Goal: Information Seeking & Learning: Learn about a topic

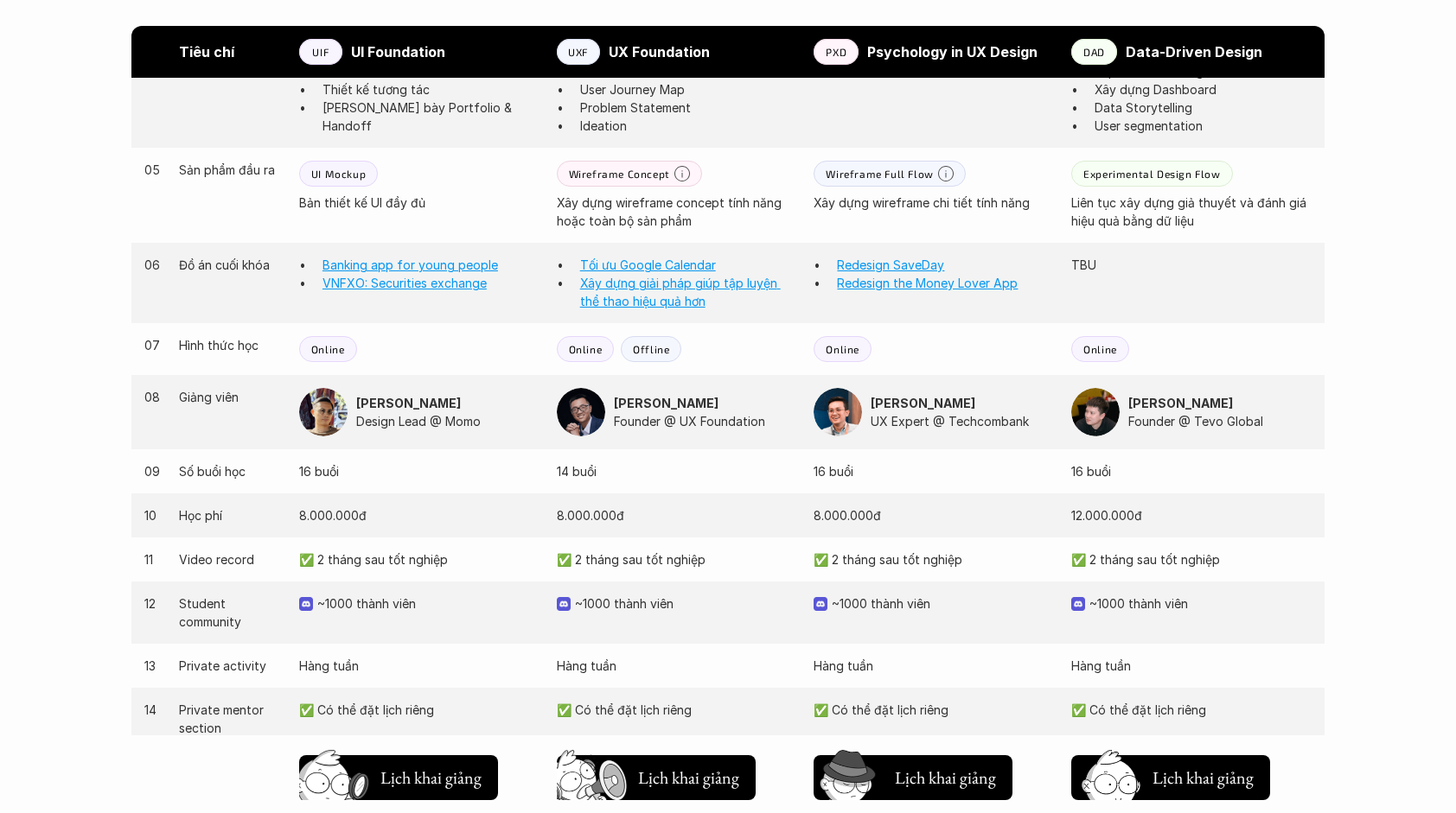
scroll to position [1487, 0]
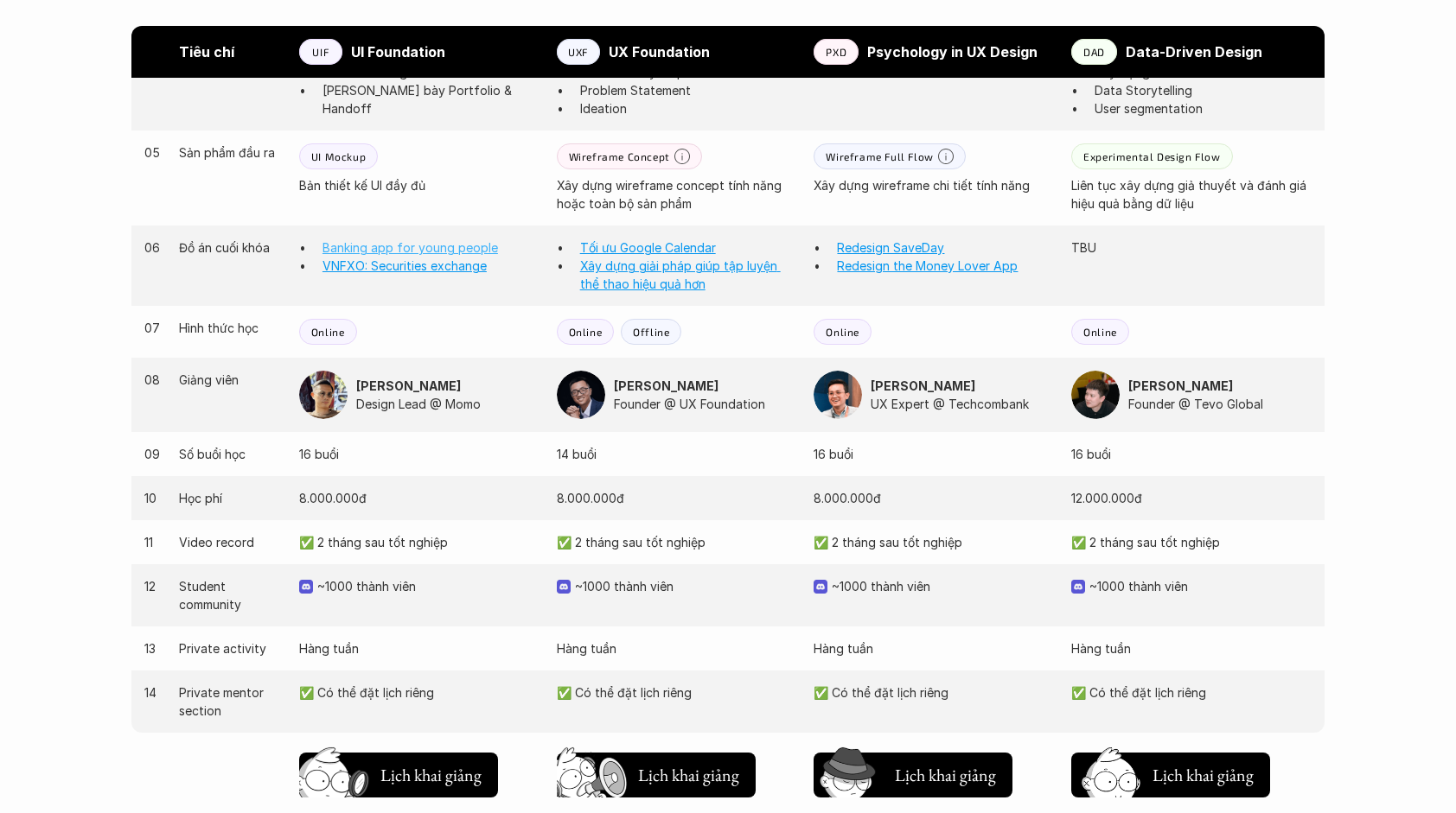
click at [471, 244] on link "Banking app for young people" at bounding box center [410, 247] width 176 height 15
click at [634, 247] on link "Tối ưu Google Calendar" at bounding box center [647, 247] width 136 height 15
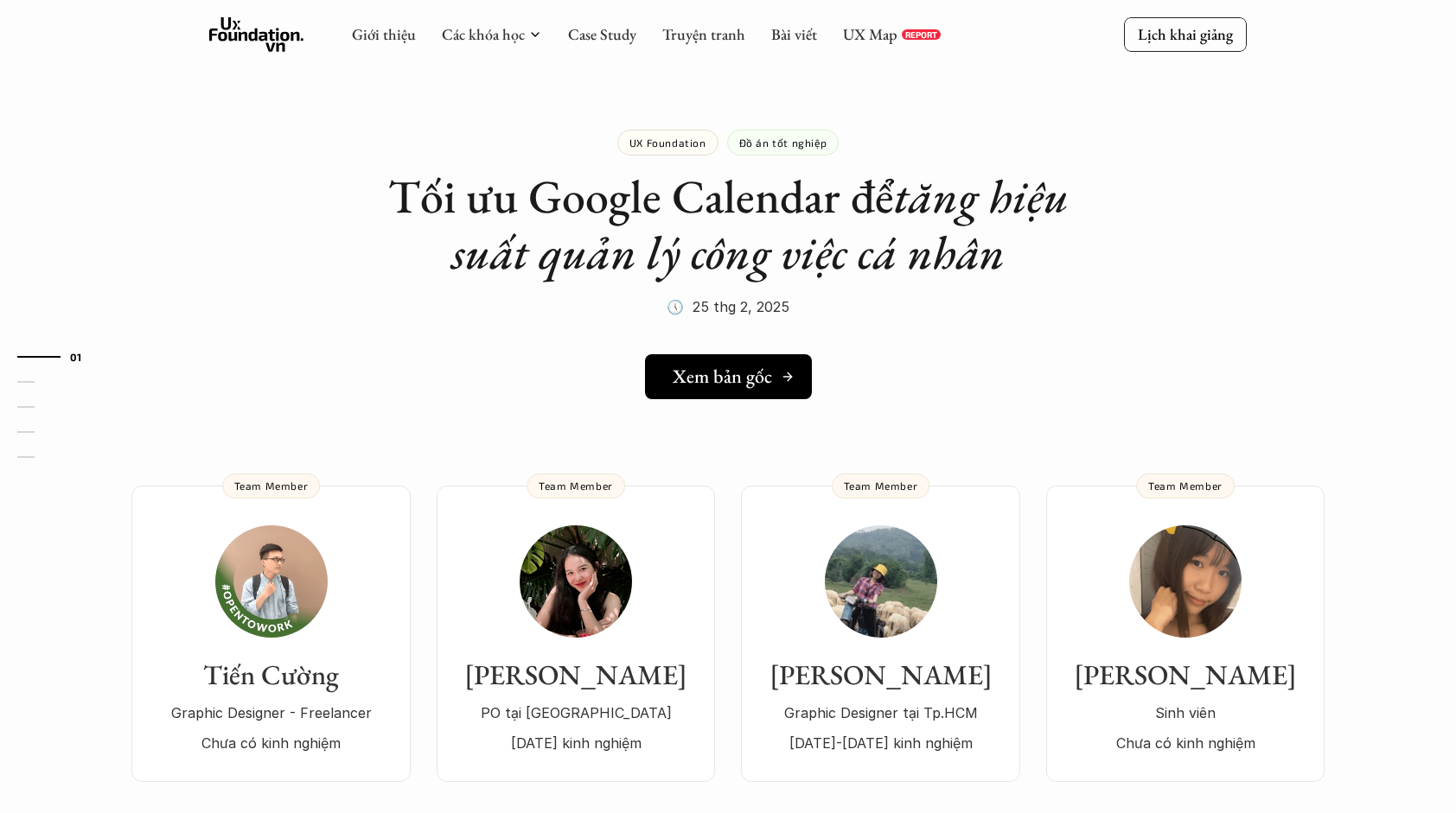
click at [666, 380] on link "Xem bản gốc" at bounding box center [728, 376] width 167 height 45
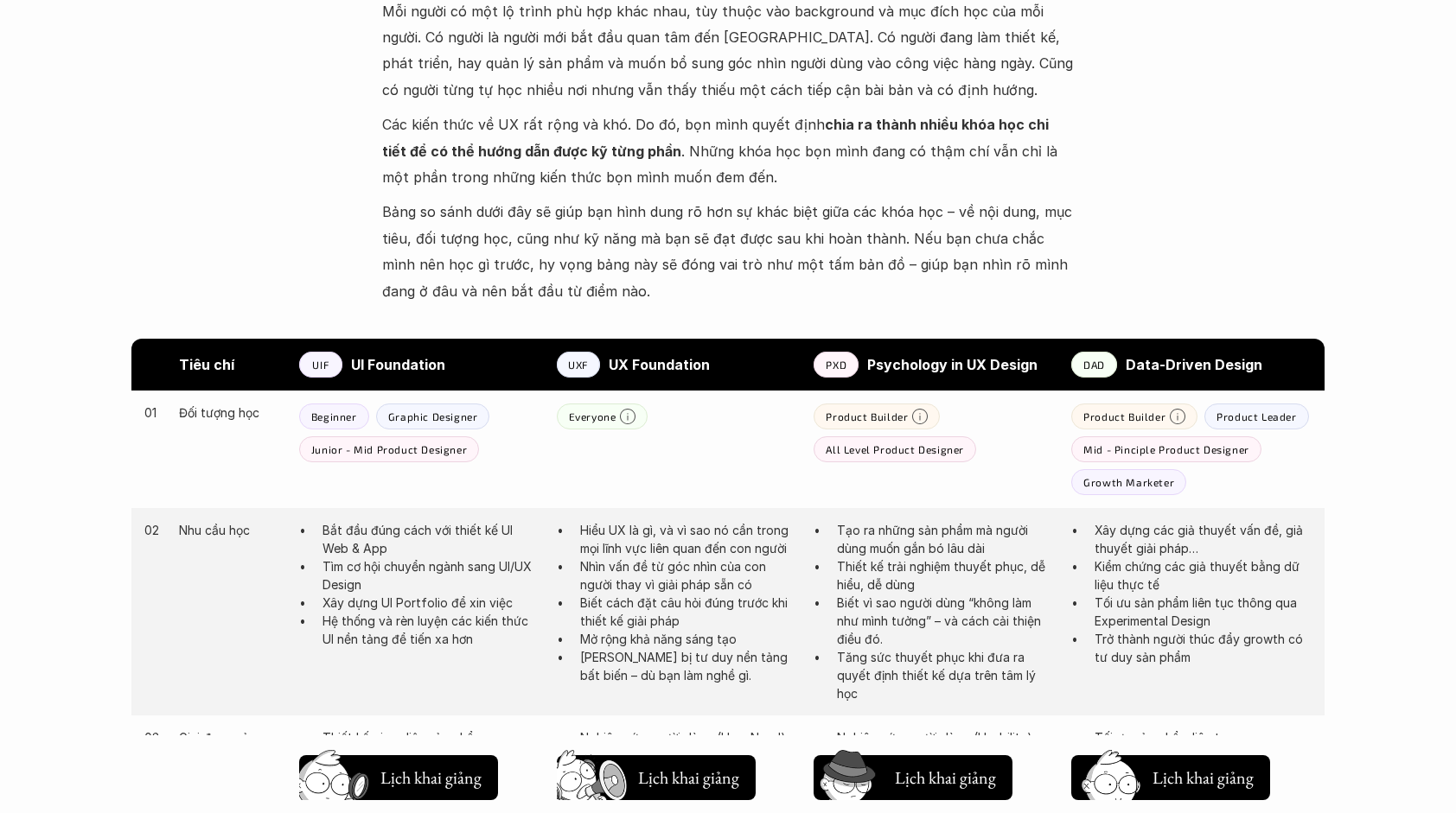
scroll to position [672, 0]
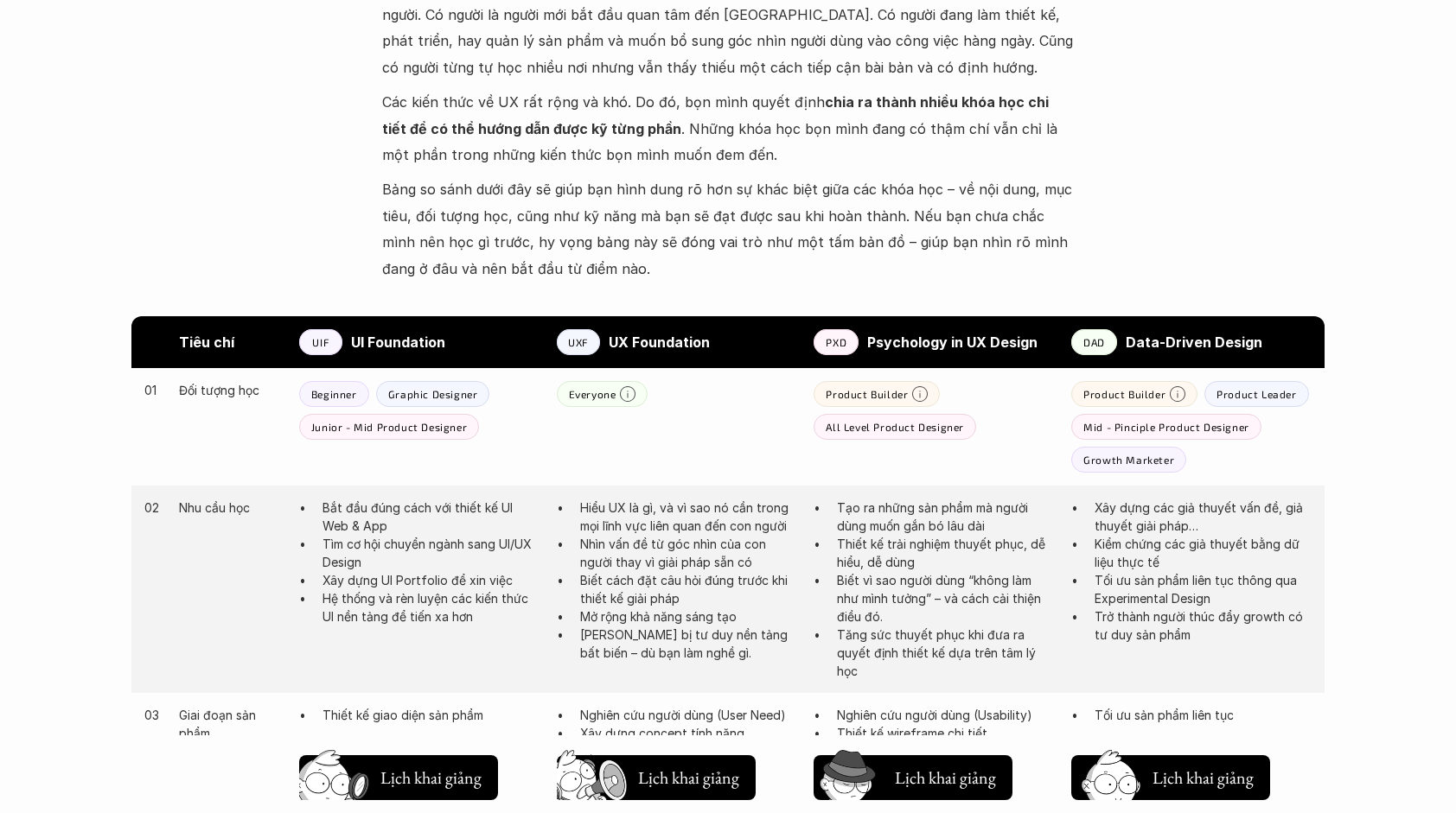
click at [335, 337] on div "UIF" at bounding box center [321, 342] width 43 height 26
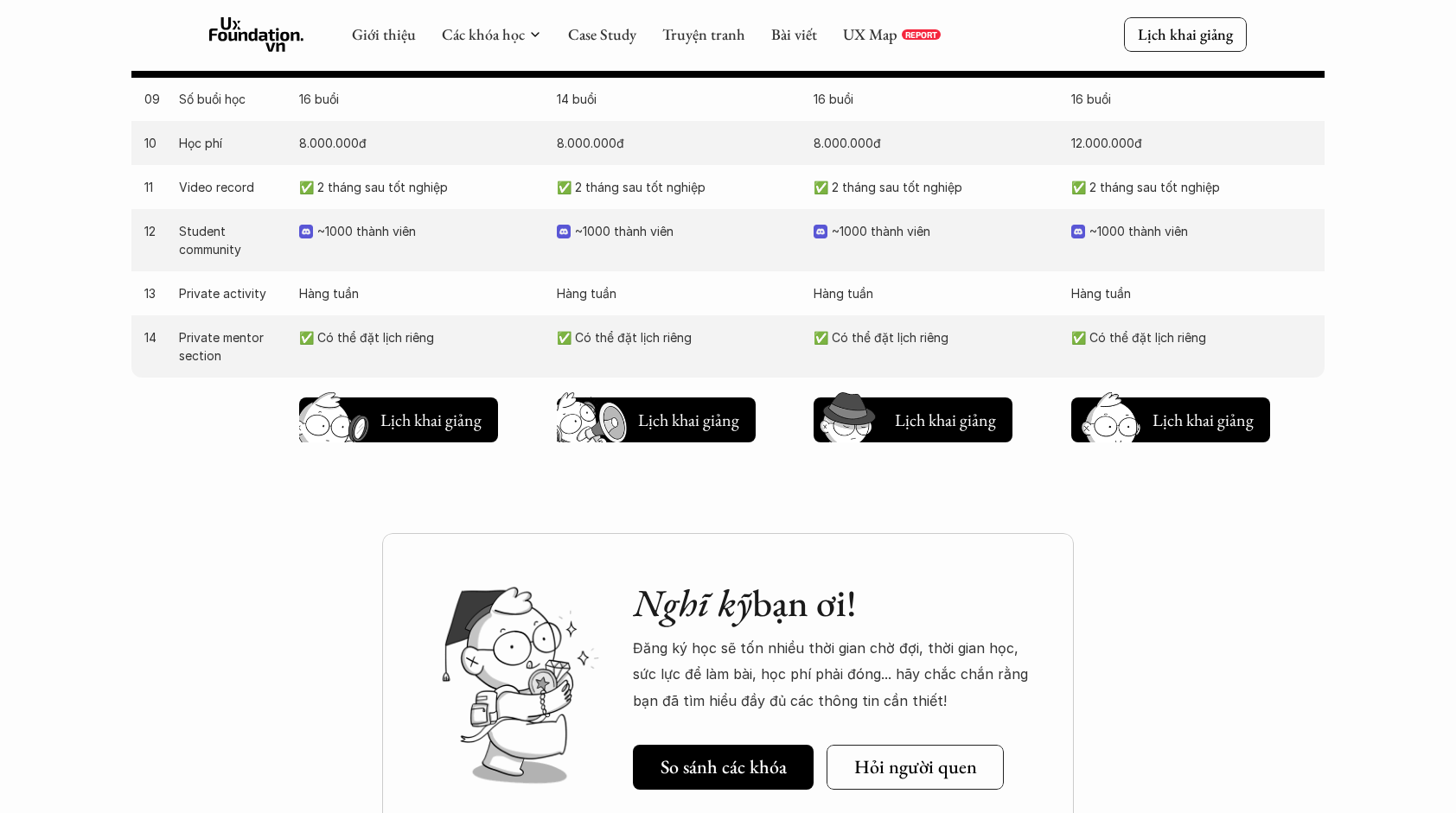
scroll to position [1837, 0]
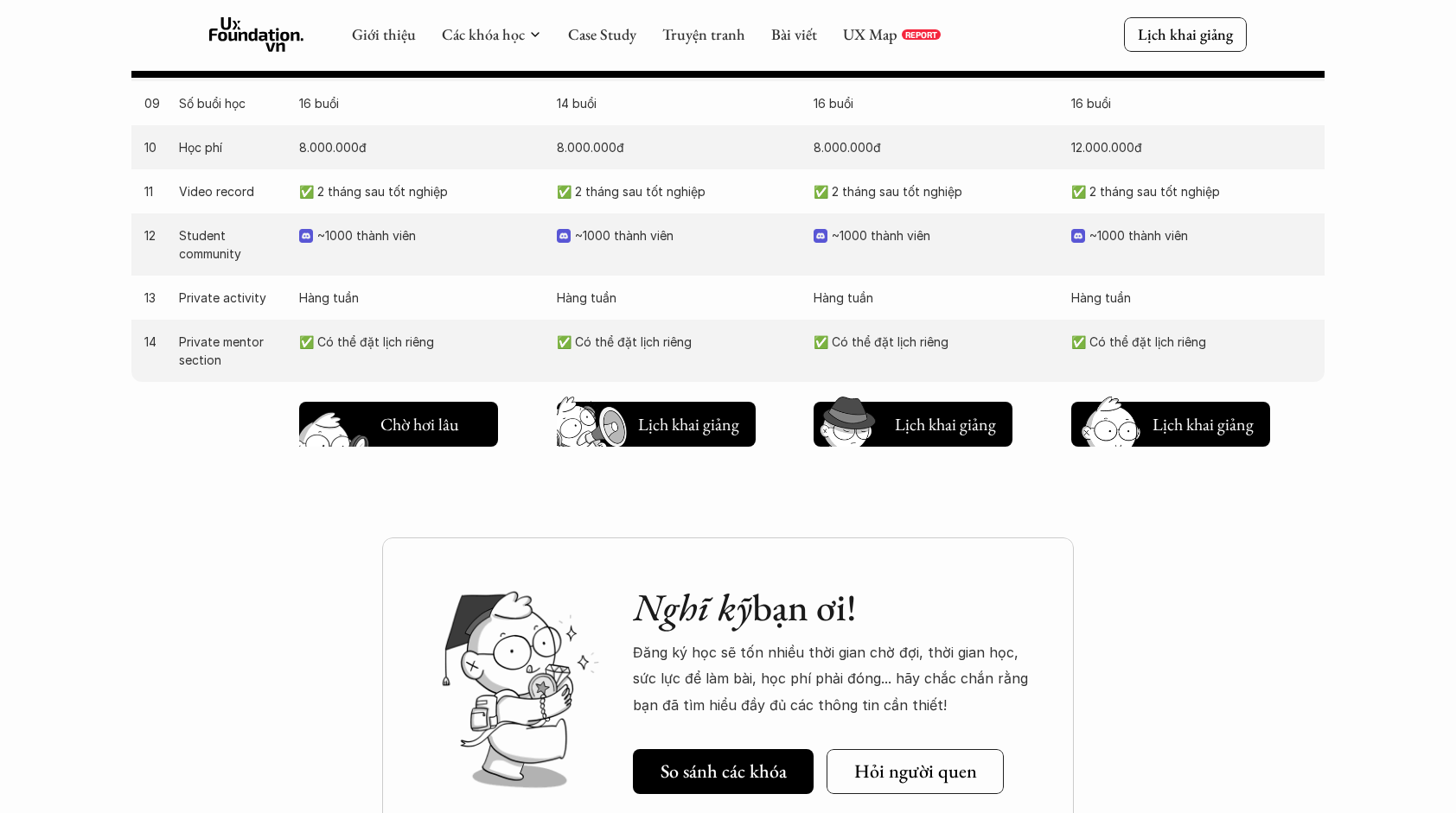
click at [375, 428] on img at bounding box center [336, 451] width 92 height 79
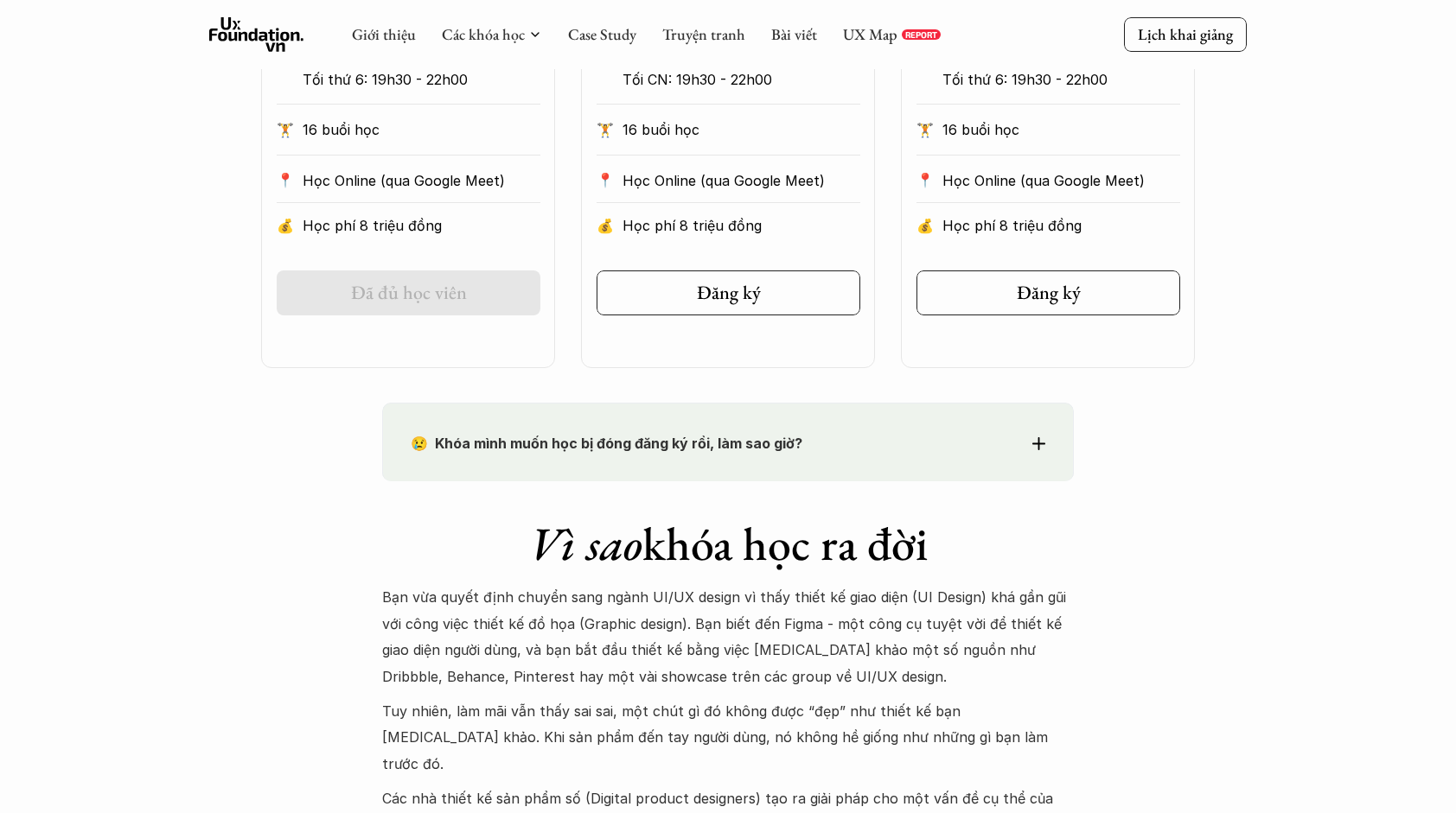
scroll to position [1187, 0]
click at [925, 437] on p "😢 Khóa mình muốn học bị đóng đăng ký rồi, làm sao giờ?" at bounding box center [696, 444] width 571 height 26
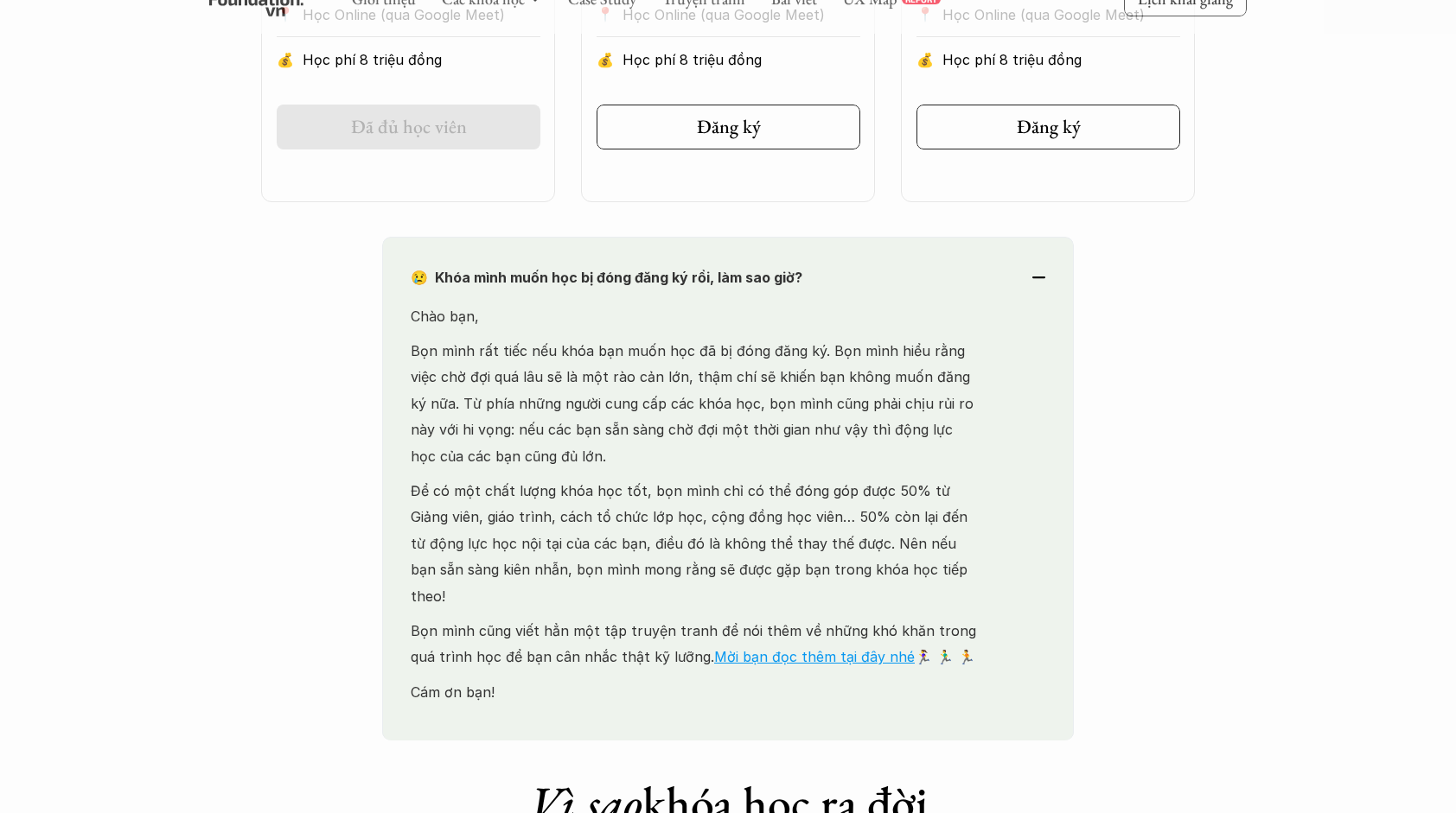
scroll to position [1354, 0]
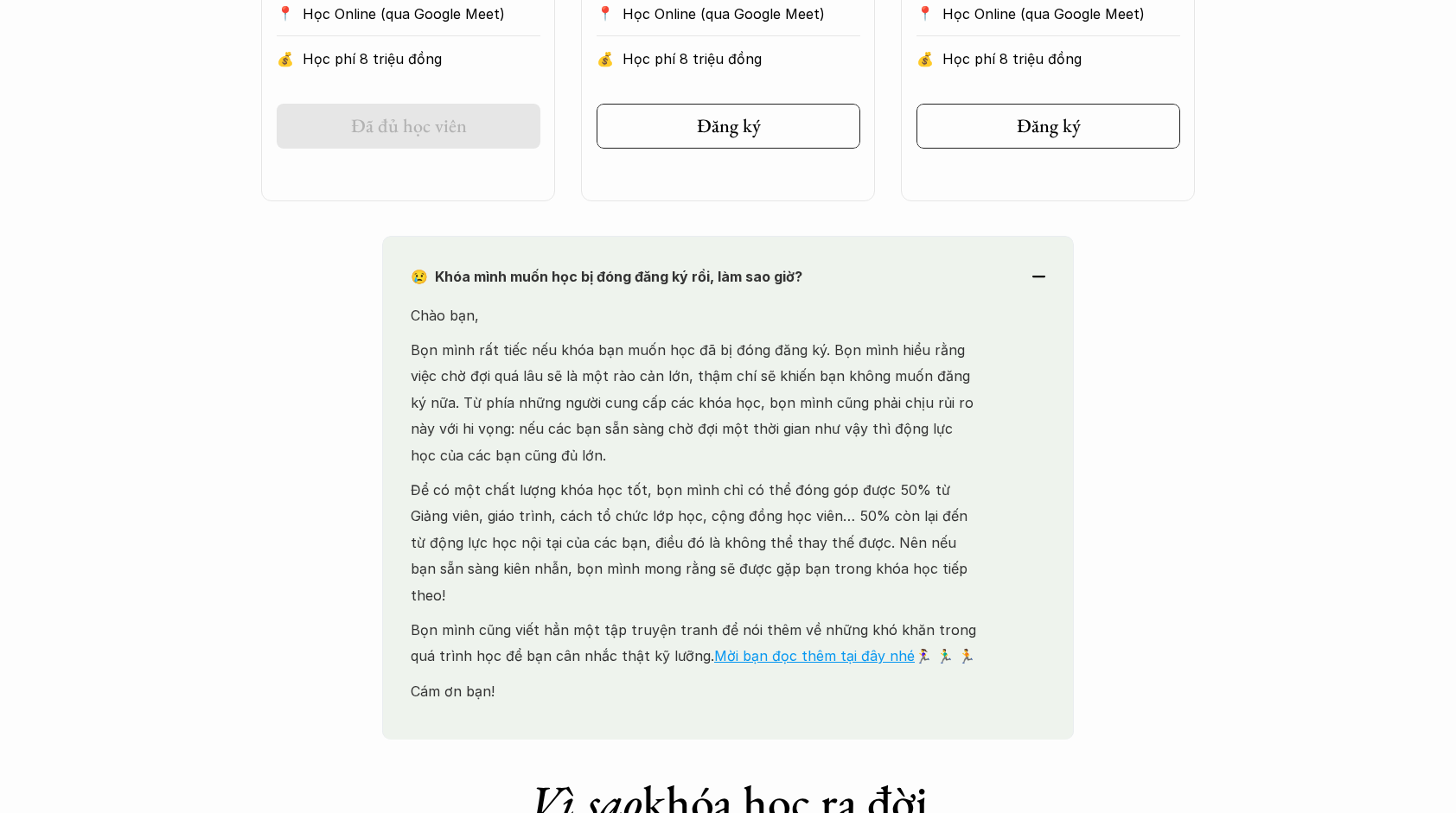
click at [922, 244] on div "😢 Khóa mình muốn học bị đóng đăng ký rồi, làm sao giờ? Chào bạn, Bọn mình rất t…" at bounding box center [727, 488] width 691 height 504
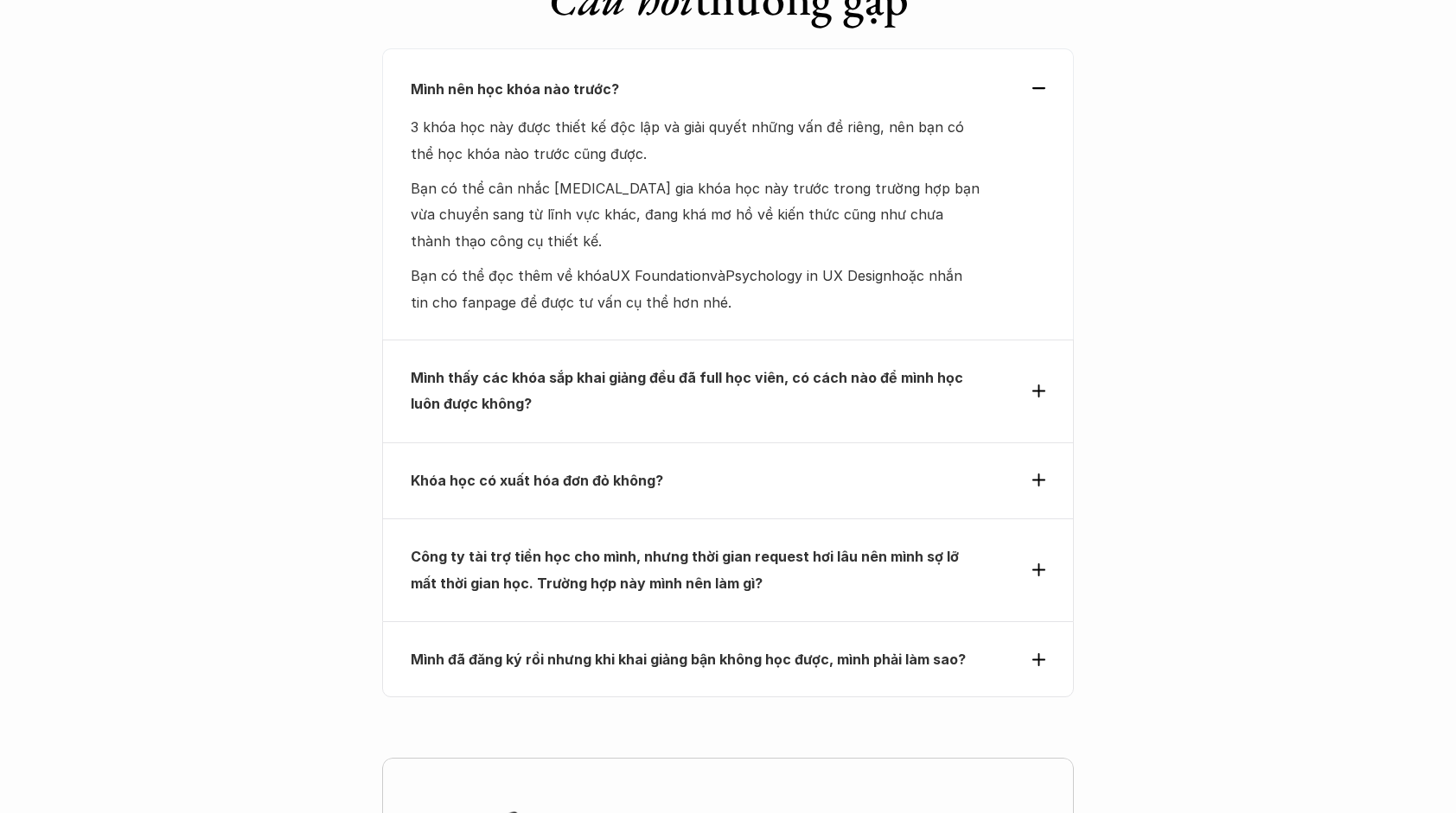
scroll to position [5512, 0]
click at [901, 470] on p "Khóa học có xuất hóa đơn đỏ không?" at bounding box center [696, 482] width 571 height 26
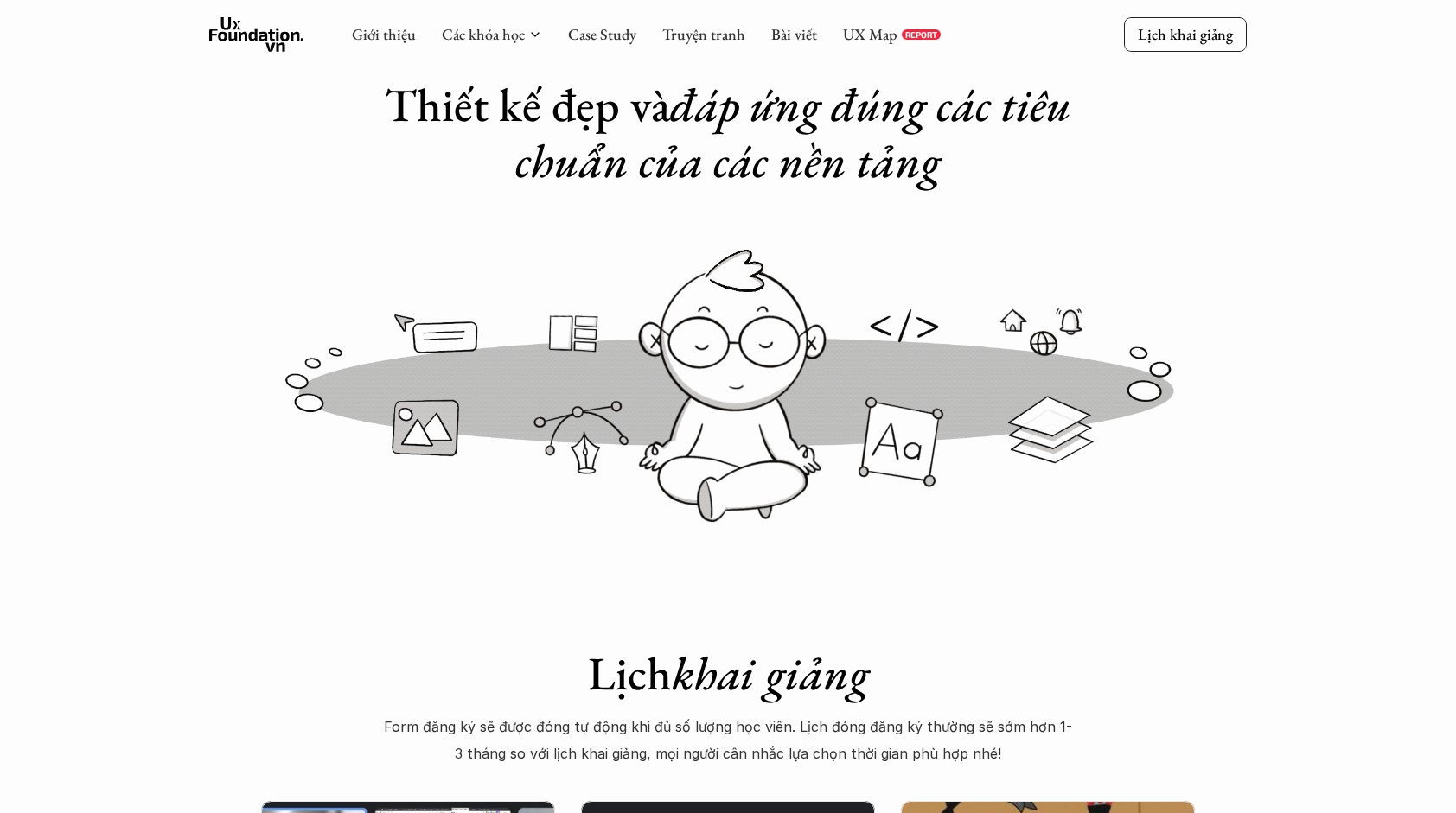
scroll to position [0, 0]
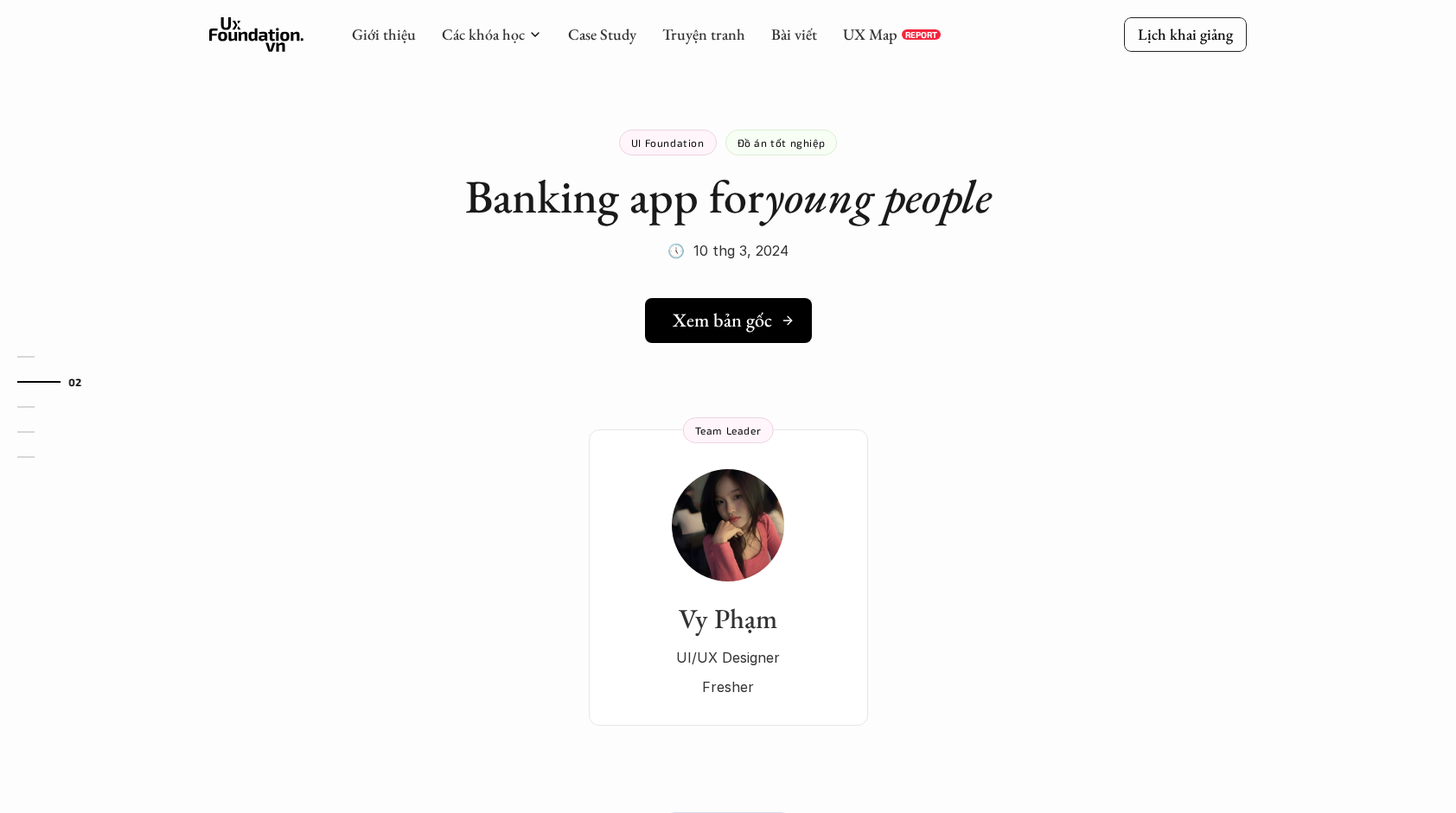
click at [733, 323] on h5 "Xem bản gốc" at bounding box center [722, 320] width 100 height 23
